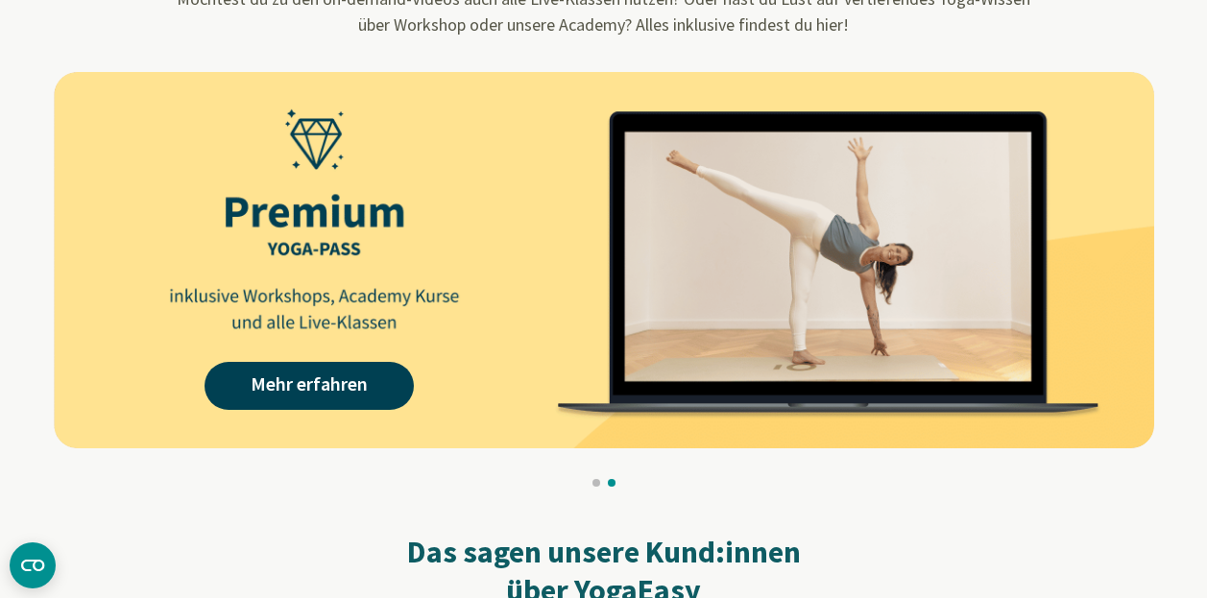
scroll to position [1658, 0]
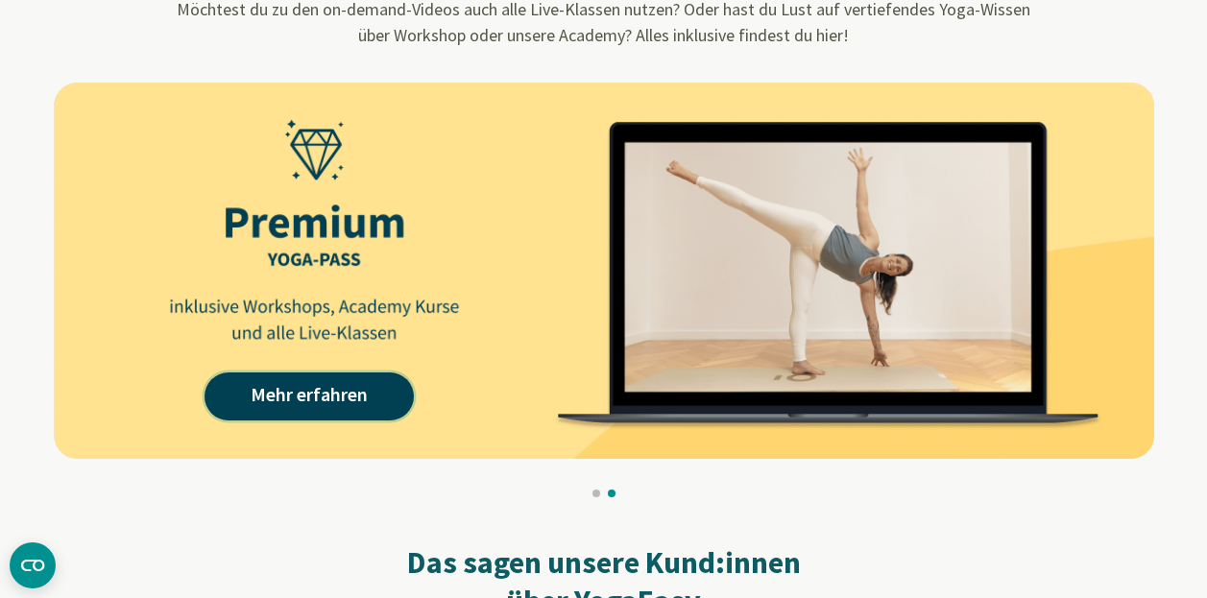
click at [318, 397] on link "Mehr erfahren" at bounding box center [309, 397] width 209 height 48
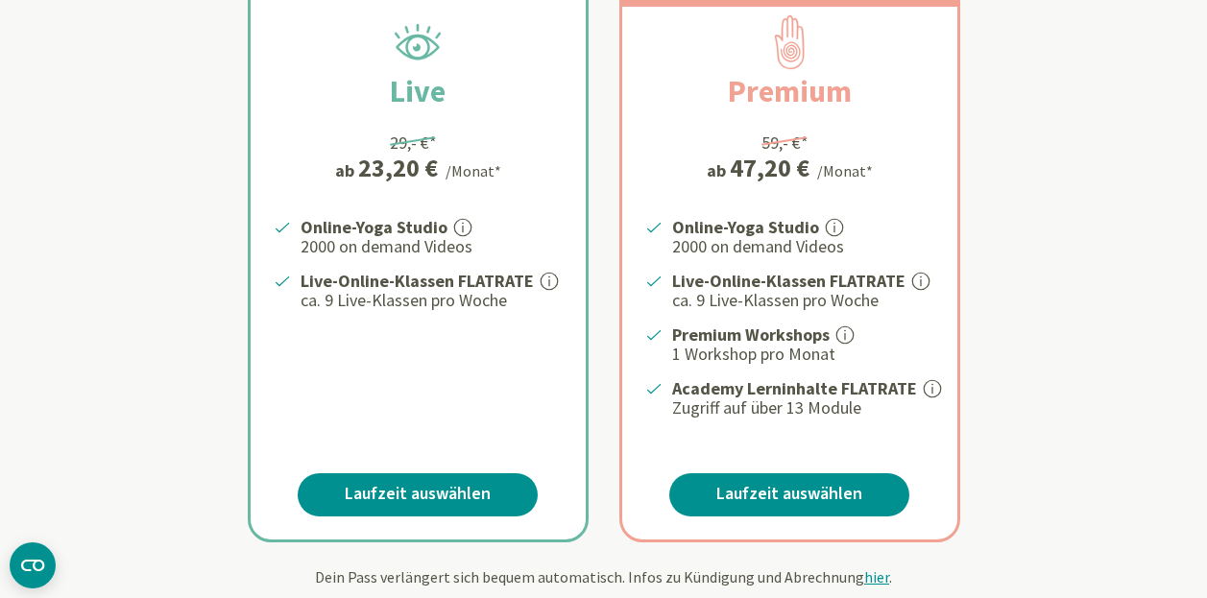
scroll to position [380, 0]
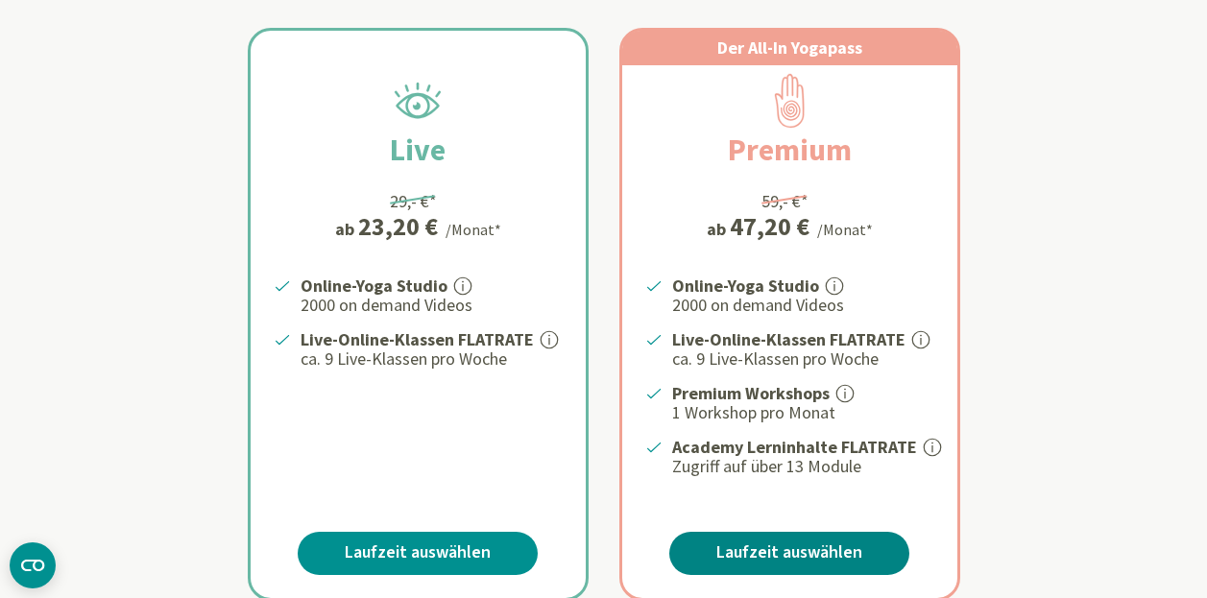
click at [761, 545] on link "Laufzeit auswählen" at bounding box center [789, 553] width 240 height 43
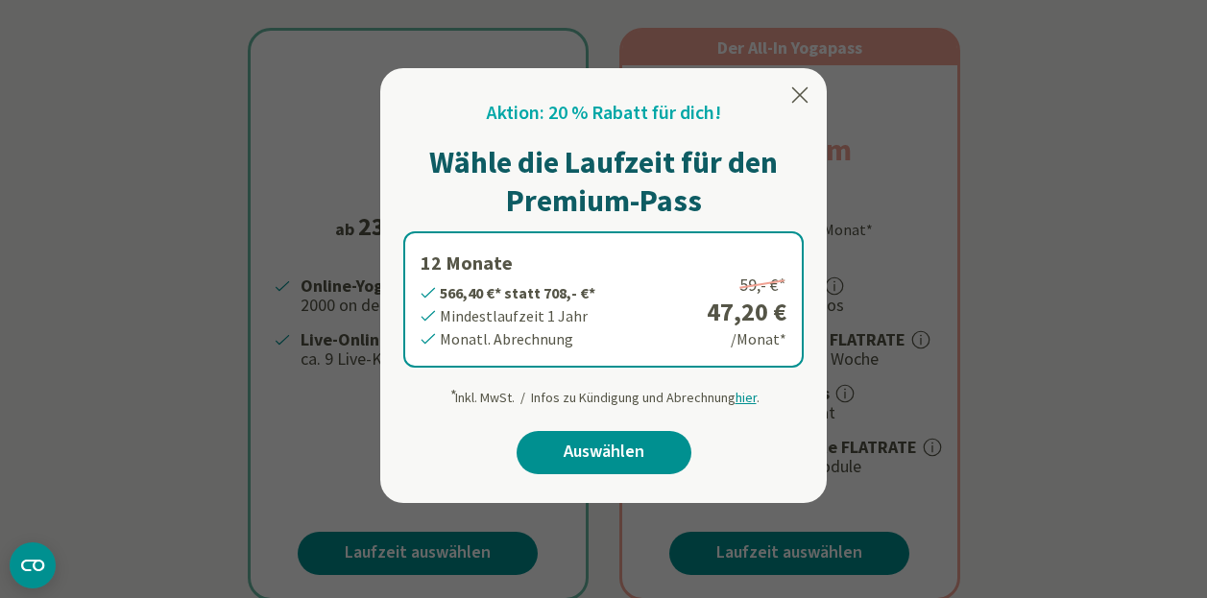
click at [798, 95] on icon at bounding box center [800, 94] width 16 height 15
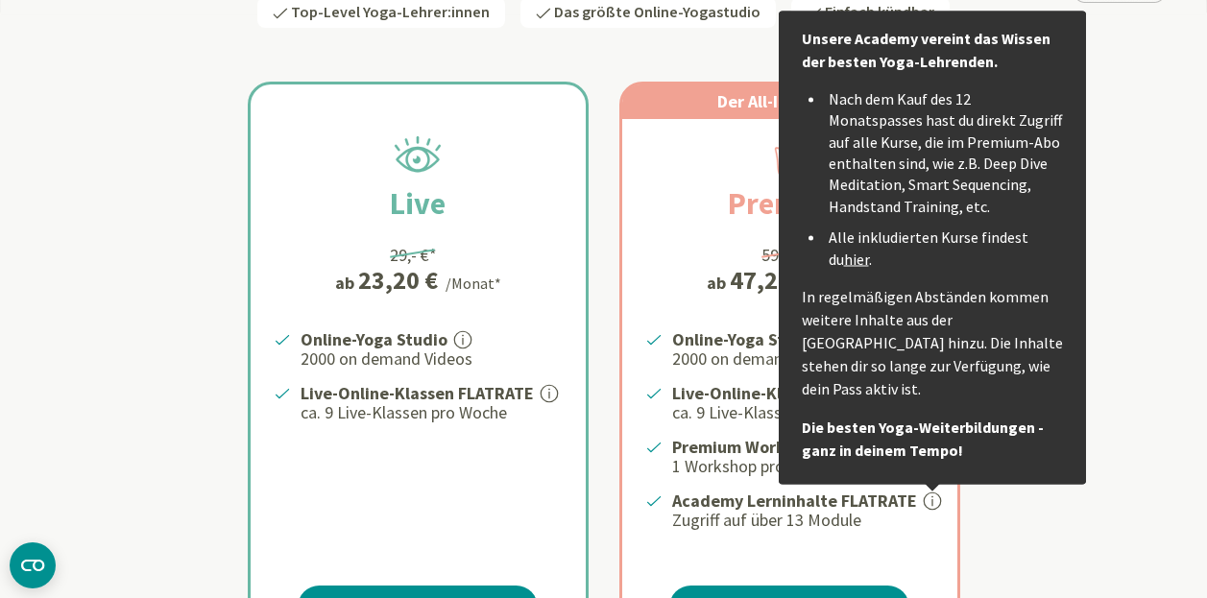
scroll to position [314, 0]
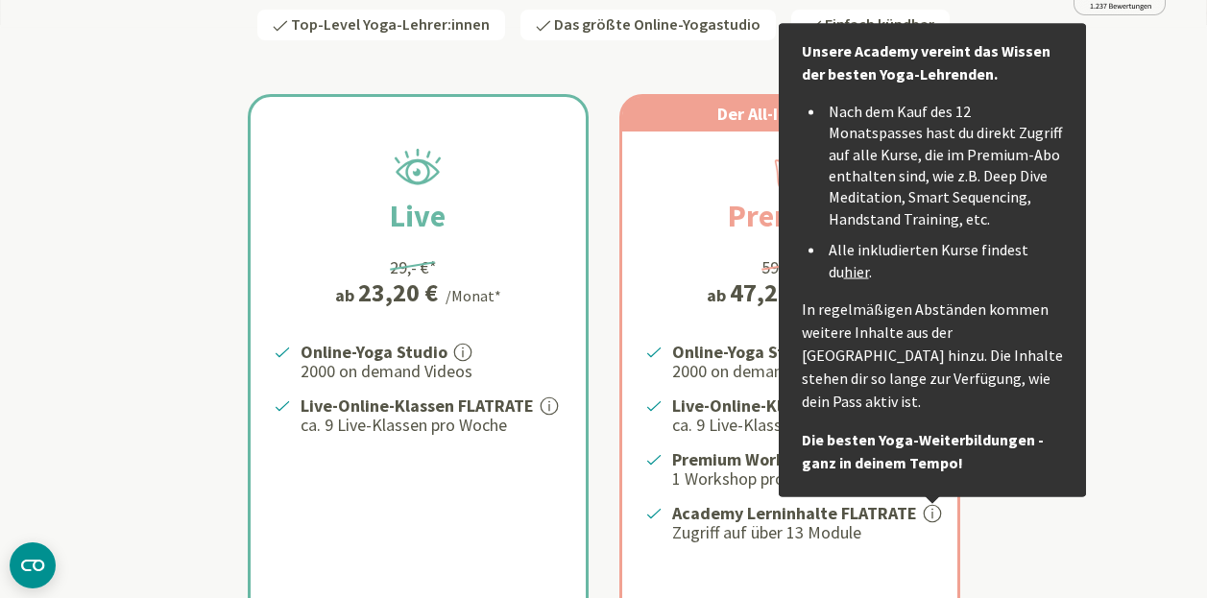
click at [844, 269] on link "hier" at bounding box center [856, 270] width 25 height 19
